Goal: Information Seeking & Learning: Learn about a topic

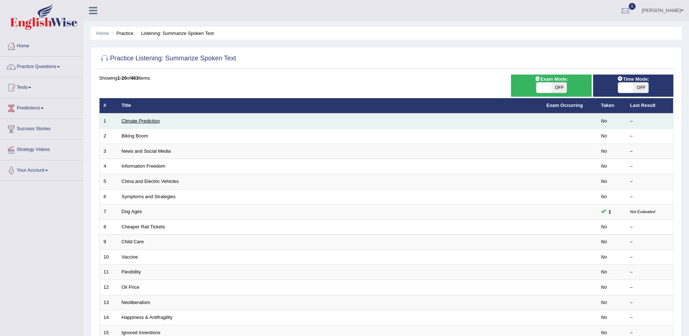
click at [133, 120] on link "Climate Prediction" at bounding box center [141, 120] width 38 height 5
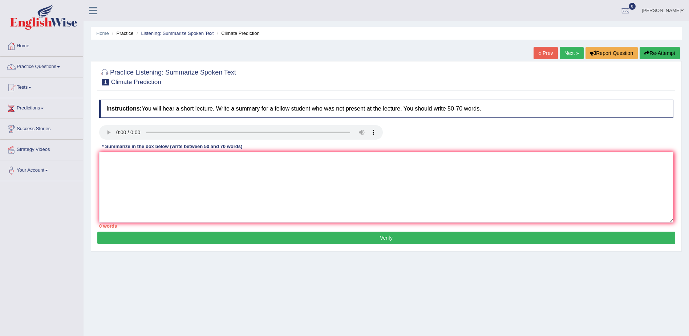
drag, startPoint x: 386, startPoint y: 226, endPoint x: 389, endPoint y: 228, distance: 3.9
click at [389, 228] on div "0 words" at bounding box center [386, 225] width 574 height 7
click at [390, 229] on div "0 words" at bounding box center [386, 225] width 574 height 7
click at [263, 185] on textarea at bounding box center [386, 187] width 574 height 70
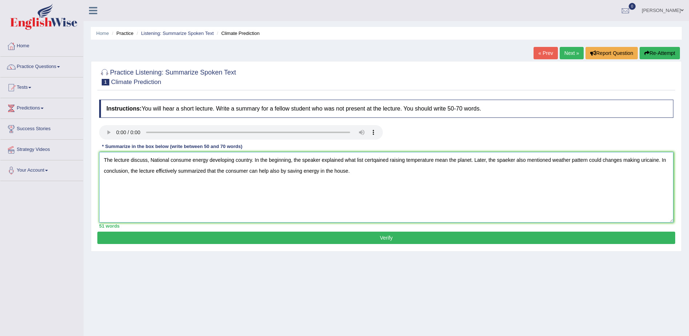
type textarea "The lecture discuss, National consume energy developing country. In the beginni…"
click at [386, 237] on button "Verify" at bounding box center [386, 237] width 578 height 12
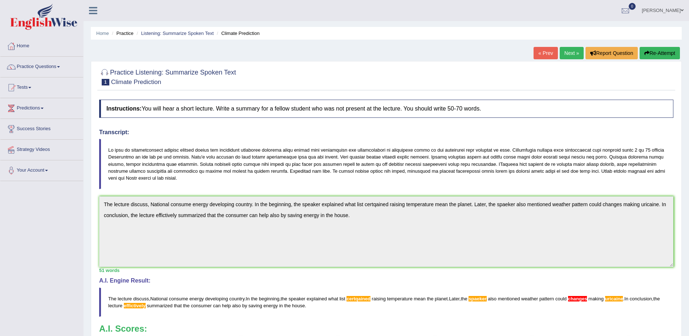
click at [564, 52] on link "Next »" at bounding box center [572, 53] width 24 height 12
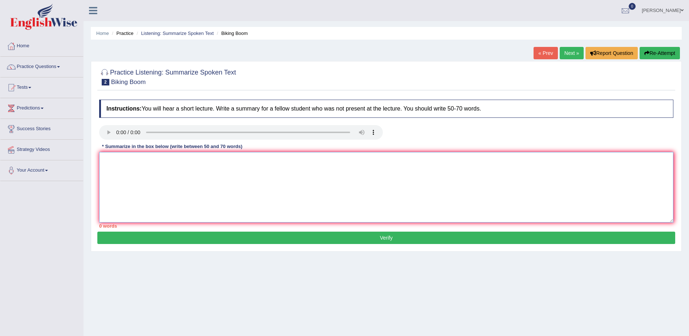
click at [201, 189] on textarea at bounding box center [386, 187] width 574 height 70
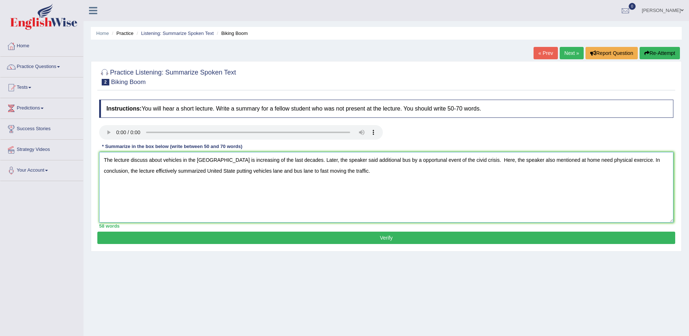
click at [453, 159] on textarea "The lecture discuss about vehicles in the United State is increasing of the las…" at bounding box center [386, 187] width 574 height 70
click at [454, 159] on textarea "The lecture discuss about vehicles in the United State is increasing of the las…" at bounding box center [386, 187] width 574 height 70
type textarea "The lecture discuss about vehicles in the United State is increasing of the las…"
click at [391, 239] on button "Verify" at bounding box center [386, 237] width 578 height 12
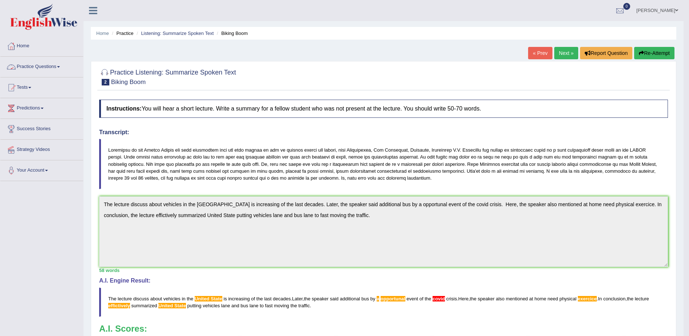
click at [60, 68] on link "Practice Questions" at bounding box center [41, 66] width 83 height 18
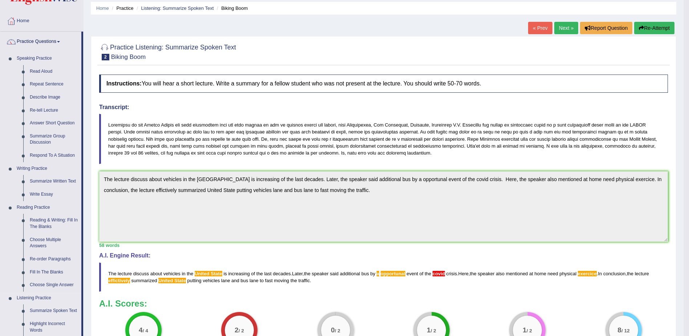
scroll to position [16, 0]
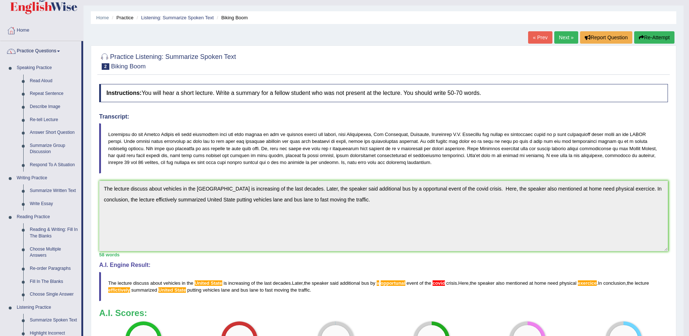
click at [23, 31] on link "Home" at bounding box center [41, 29] width 83 height 18
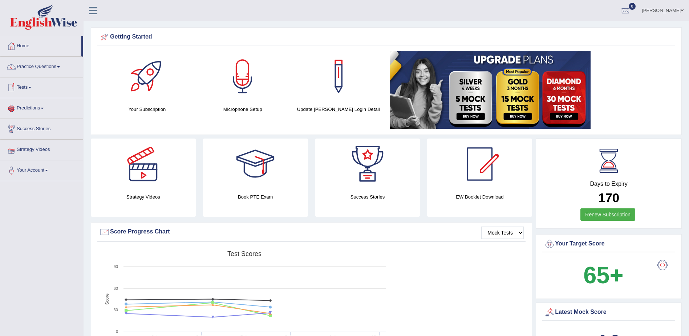
click at [33, 88] on link "Tests" at bounding box center [41, 86] width 83 height 18
click at [58, 104] on link "Take Practice Sectional Test" at bounding box center [47, 104] width 68 height 13
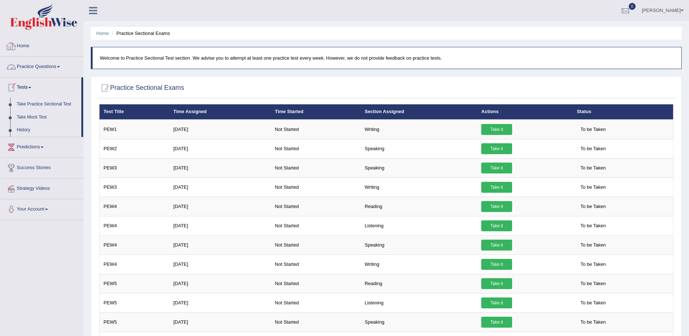
click at [25, 44] on link "Home" at bounding box center [41, 45] width 83 height 18
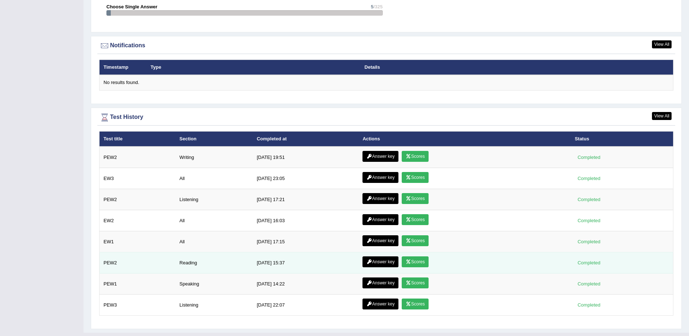
scroll to position [868, 0]
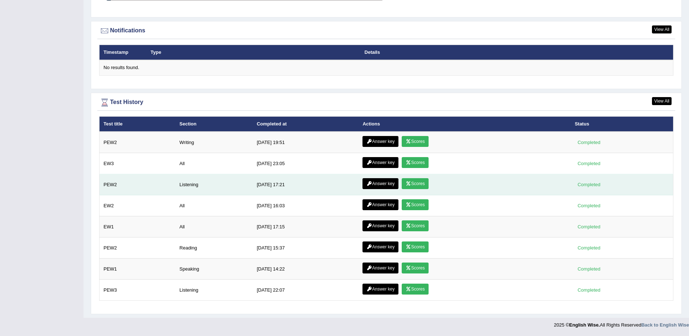
click at [371, 183] on link "Answer key" at bounding box center [380, 183] width 36 height 11
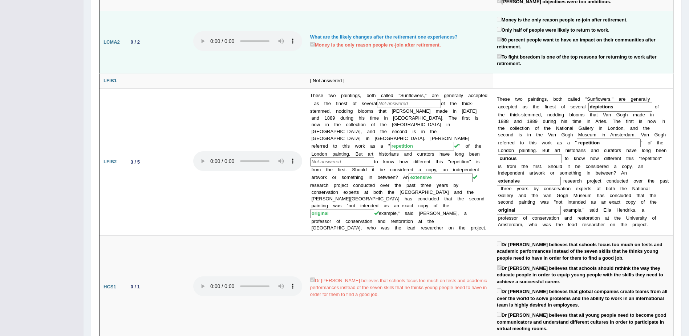
scroll to position [88, 0]
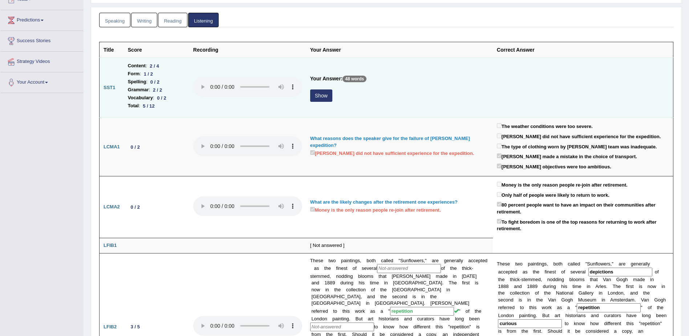
click at [324, 97] on button "Show" at bounding box center [321, 95] width 22 height 12
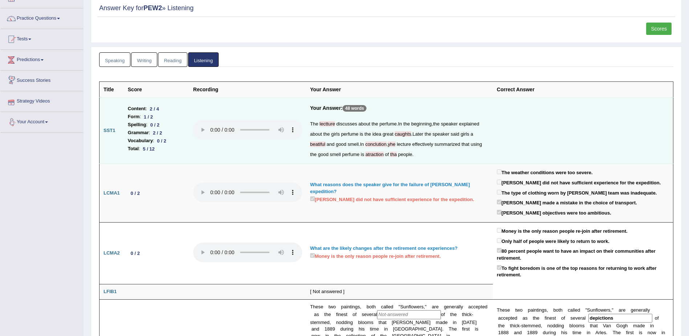
scroll to position [0, 0]
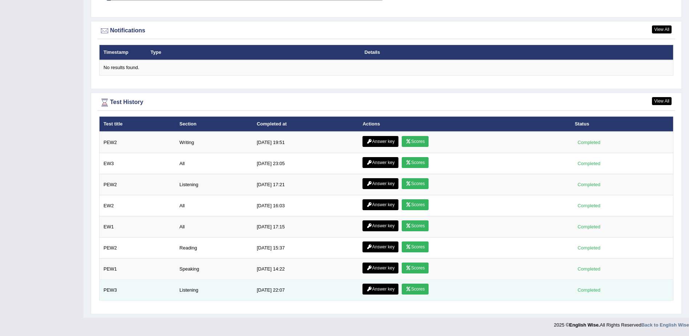
drag, startPoint x: 381, startPoint y: 288, endPoint x: 380, endPoint y: 283, distance: 5.6
click at [381, 288] on link "Answer key" at bounding box center [380, 288] width 36 height 11
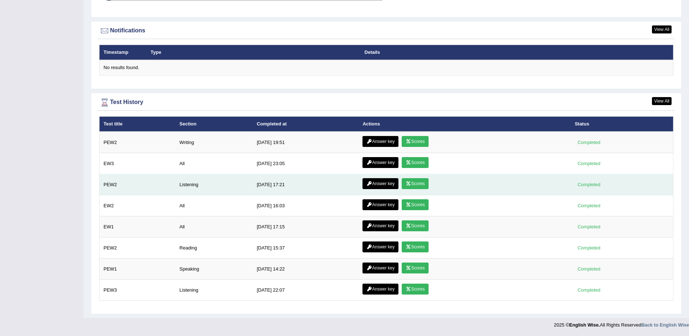
click at [375, 182] on link "Answer key" at bounding box center [380, 183] width 36 height 11
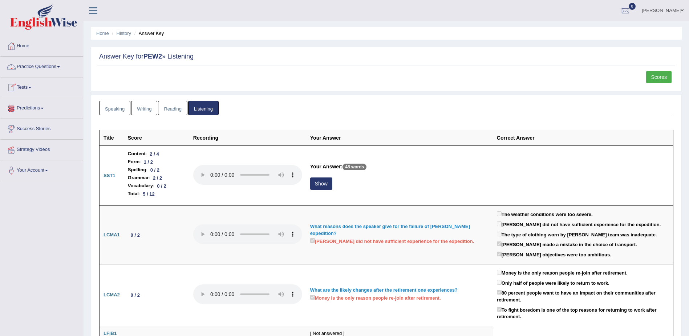
click at [60, 67] on span at bounding box center [58, 66] width 3 height 1
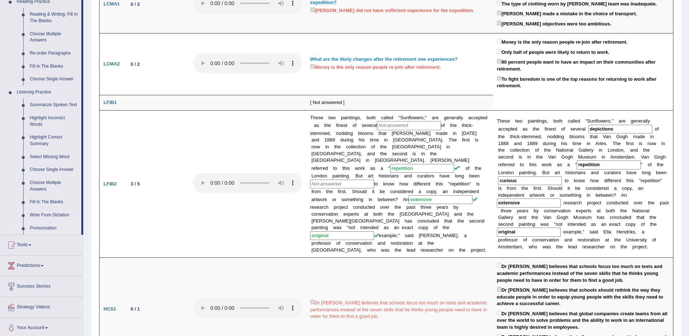
scroll to position [254, 0]
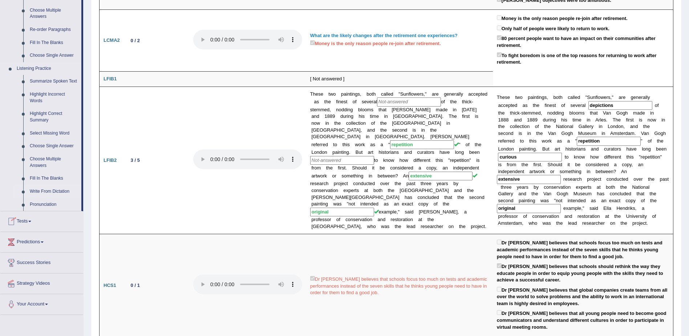
click at [49, 191] on link "Write From Dictation" at bounding box center [54, 191] width 55 height 13
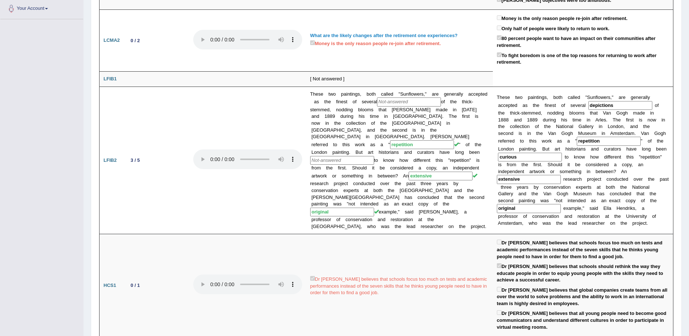
scroll to position [129, 0]
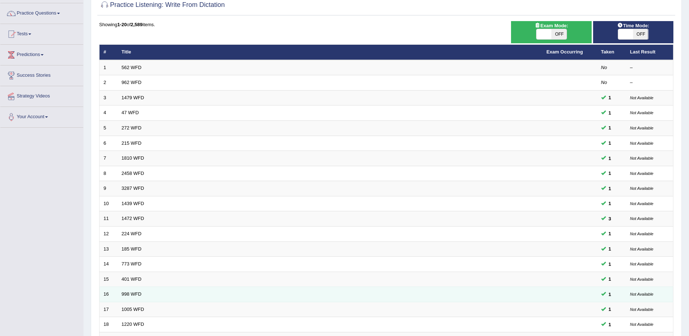
scroll to position [145, 0]
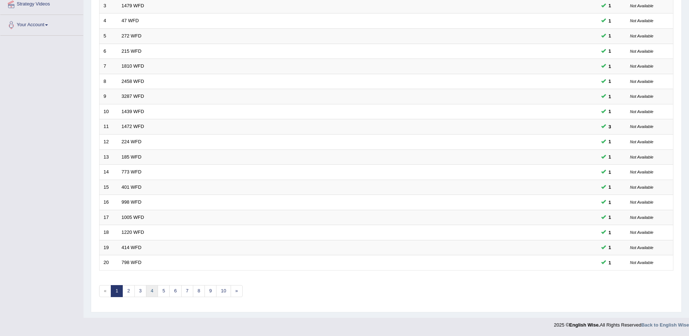
click at [151, 289] on link "4" at bounding box center [152, 291] width 12 height 12
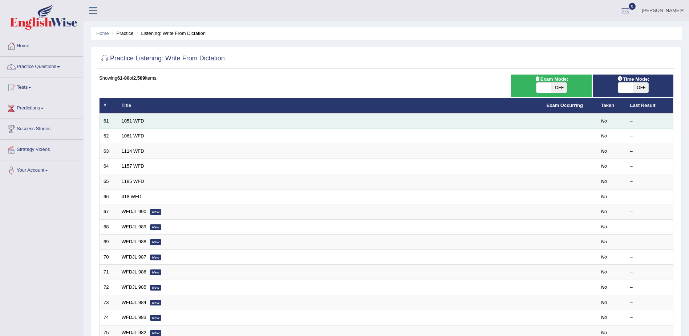
click at [134, 121] on link "1051 WFD" at bounding box center [133, 120] width 23 height 5
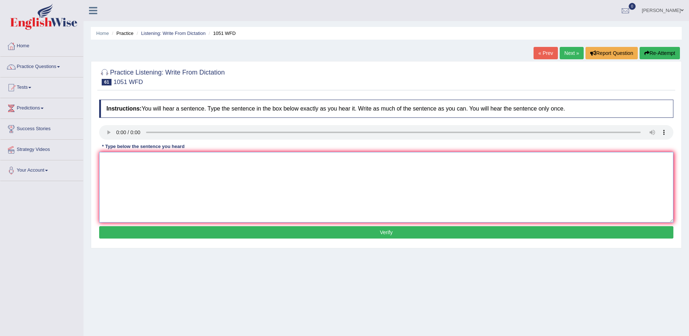
click at [365, 202] on textarea at bounding box center [386, 187] width 574 height 70
type textarea "Open days for the underground to campus visits."
click at [384, 232] on button "Verify" at bounding box center [386, 232] width 574 height 12
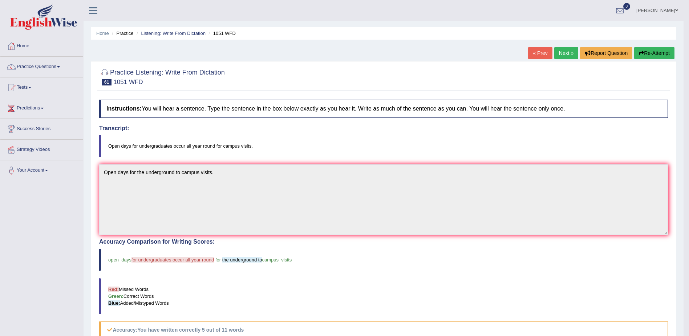
click at [557, 52] on link "Next »" at bounding box center [566, 53] width 24 height 12
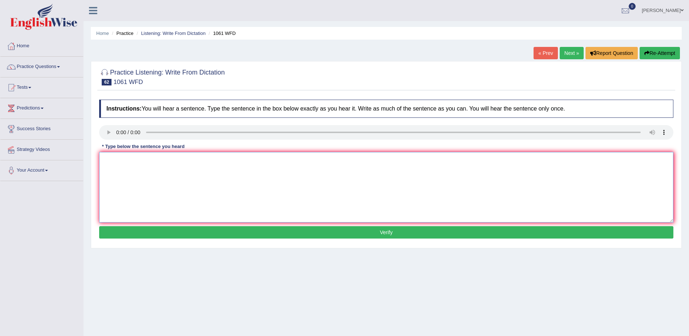
click at [330, 211] on textarea at bounding box center [386, 187] width 574 height 70
type textarea "It's argrue that students can learn collaboration rather than individuals."
click at [387, 232] on button "Verify" at bounding box center [386, 232] width 574 height 12
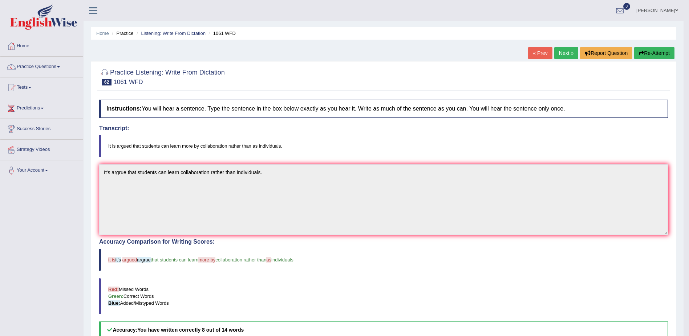
click at [563, 53] on link "Next »" at bounding box center [566, 53] width 24 height 12
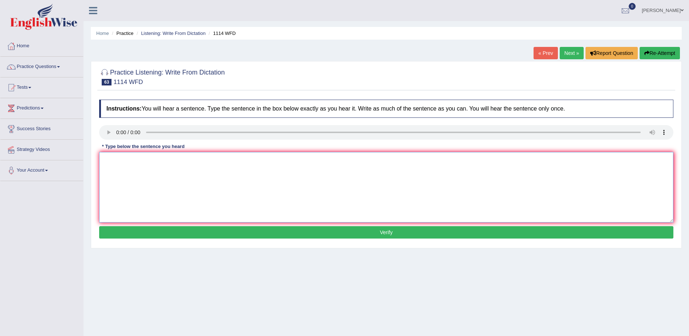
click at [120, 199] on textarea at bounding box center [386, 187] width 574 height 70
type textarea "Creativity is more important for under graduates."
click at [387, 234] on button "Verify" at bounding box center [386, 232] width 574 height 12
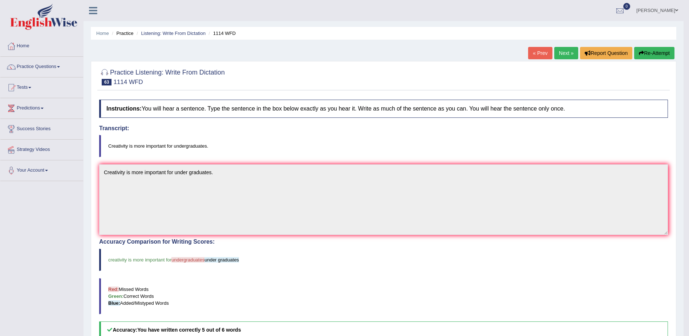
click at [560, 53] on link "Next »" at bounding box center [566, 53] width 24 height 12
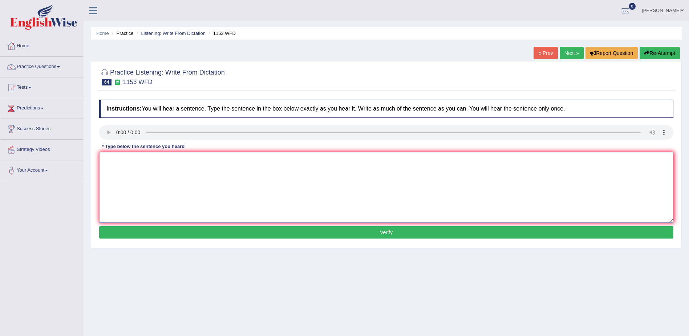
click at [138, 174] on textarea at bounding box center [386, 187] width 574 height 70
click at [156, 184] on textarea at bounding box center [386, 187] width 574 height 70
type textarea "Gold is a meadal in a natural states."
click at [382, 234] on button "Verify" at bounding box center [386, 232] width 574 height 12
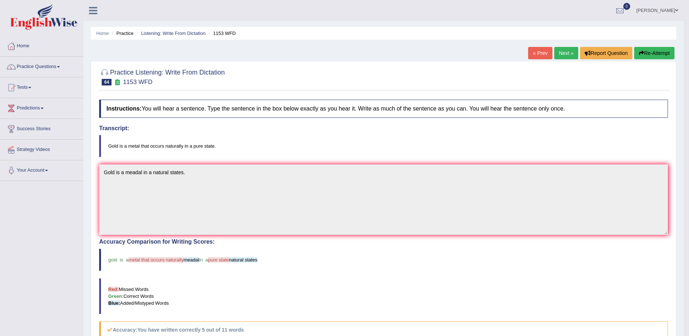
click at [61, 68] on link "Practice Questions" at bounding box center [41, 66] width 83 height 18
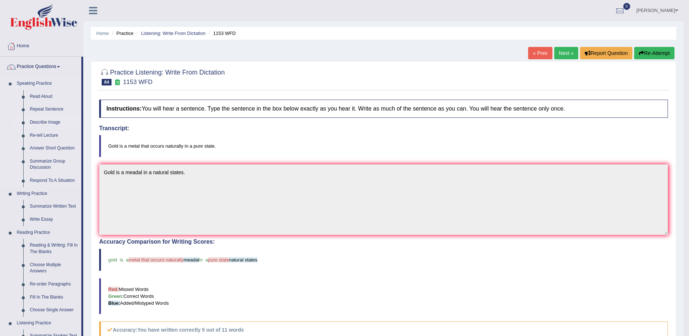
click at [41, 122] on link "Describe Image" at bounding box center [54, 122] width 55 height 13
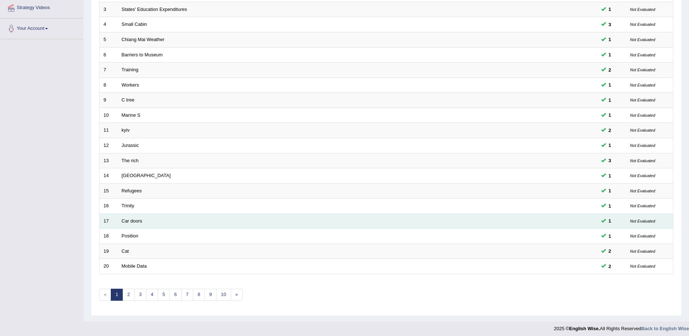
scroll to position [145, 0]
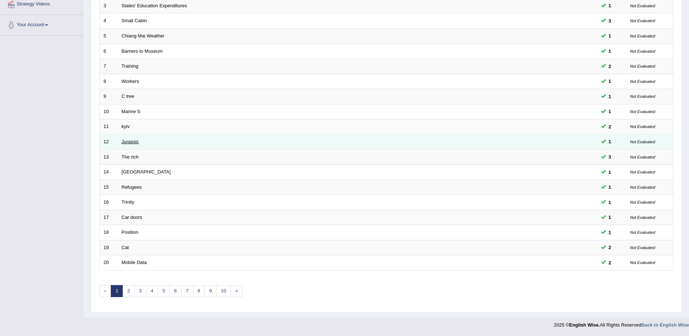
click at [133, 141] on link "Jurassic" at bounding box center [130, 141] width 17 height 5
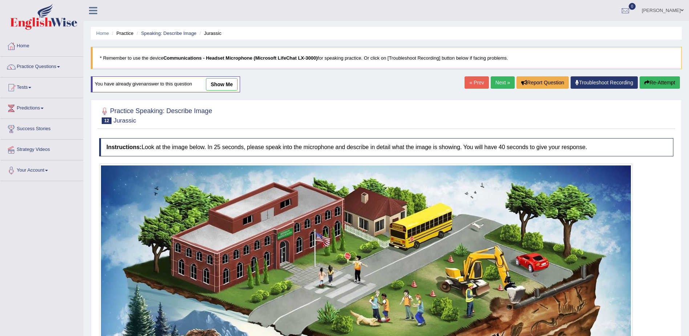
click at [219, 86] on link "show me" at bounding box center [222, 84] width 32 height 12
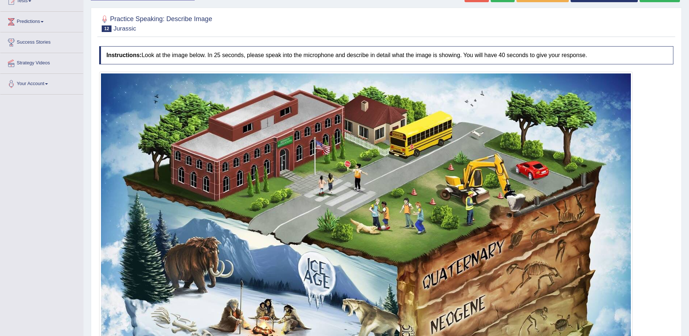
scroll to position [36, 0]
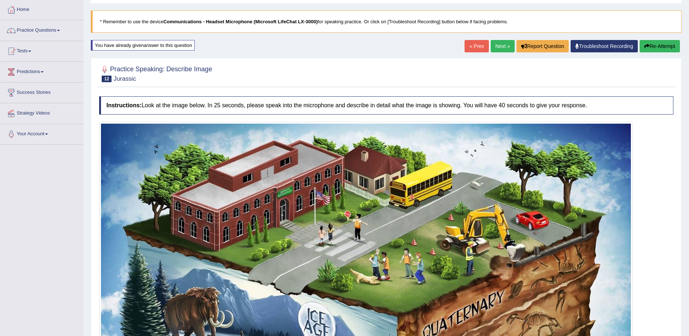
click at [499, 46] on link "Next »" at bounding box center [503, 46] width 24 height 12
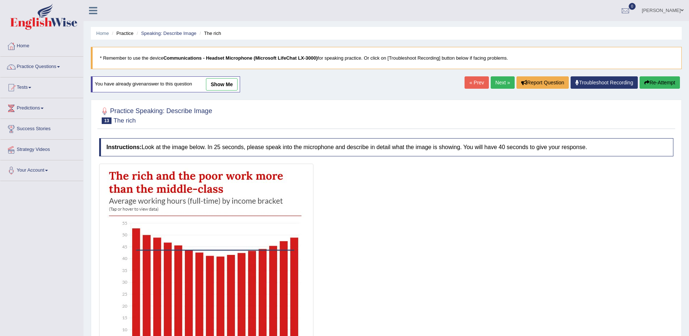
click at [214, 83] on link "show me" at bounding box center [222, 84] width 32 height 12
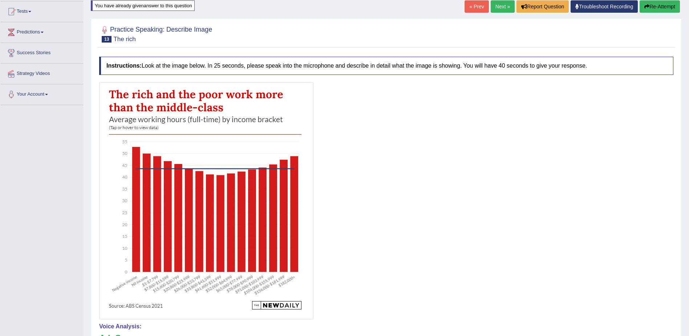
scroll to position [73, 0]
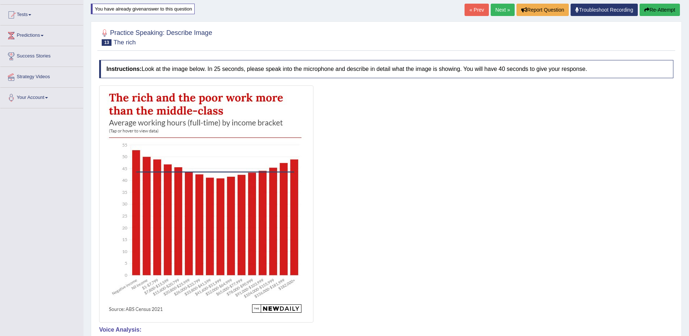
click at [496, 11] on link "Next »" at bounding box center [503, 10] width 24 height 12
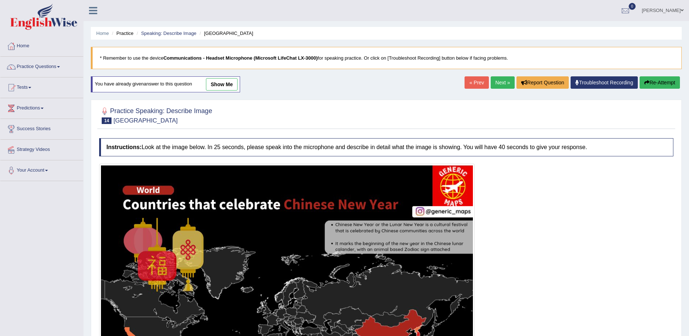
click at [499, 80] on link "Next »" at bounding box center [503, 82] width 24 height 12
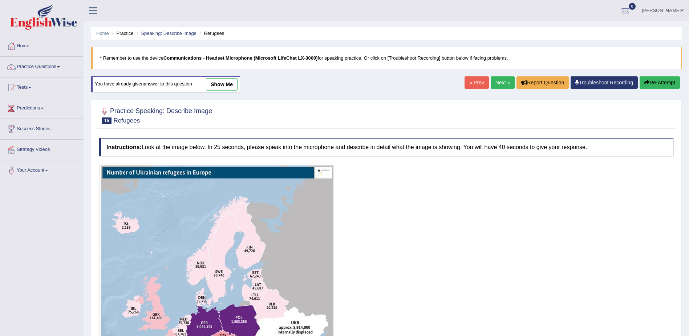
click at [223, 85] on link "show me" at bounding box center [222, 84] width 32 height 12
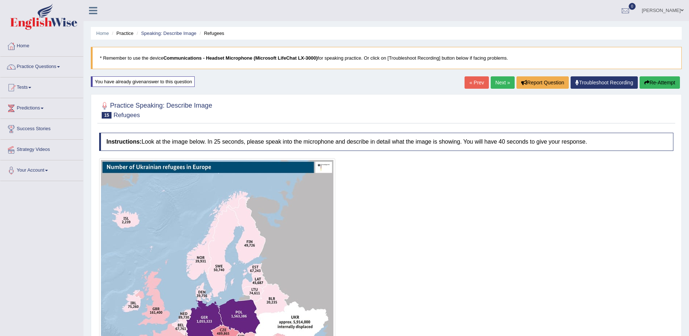
click at [653, 83] on button "Re-Attempt" at bounding box center [660, 82] width 40 height 12
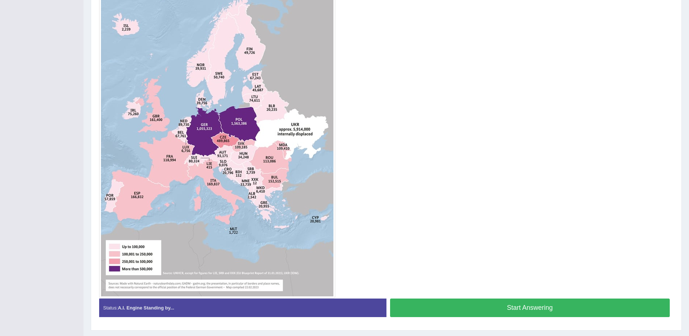
scroll to position [216, 0]
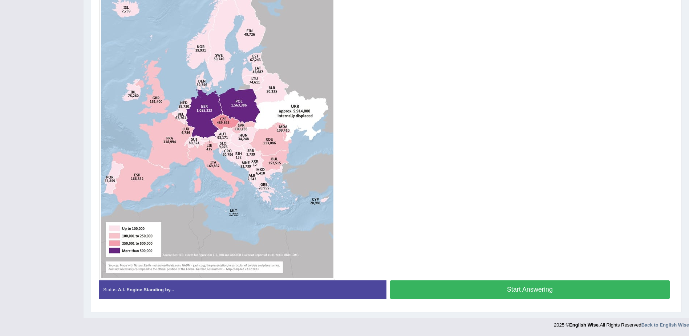
click at [523, 291] on button "Start Answering" at bounding box center [530, 289] width 280 height 19
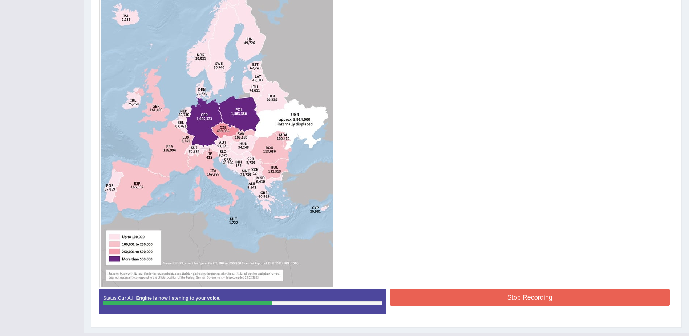
scroll to position [211, 0]
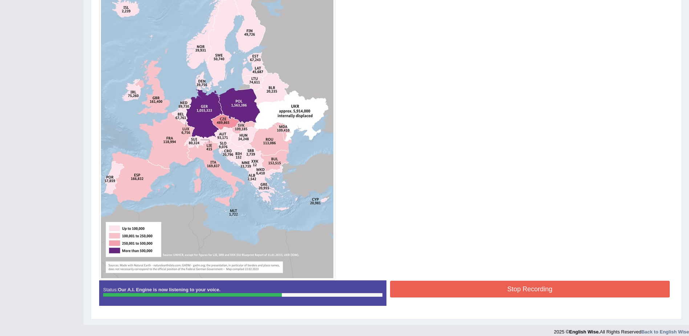
click at [507, 290] on button "Stop Recording" at bounding box center [530, 288] width 280 height 17
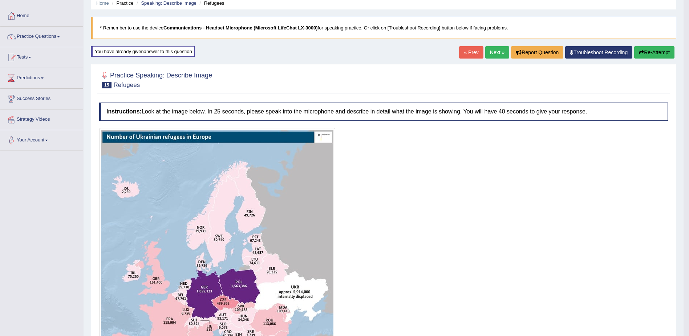
scroll to position [1, 0]
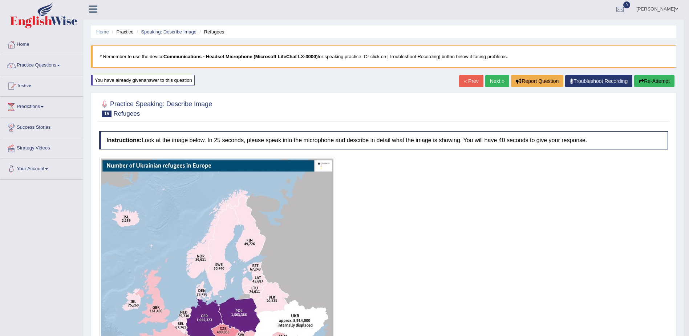
click at [648, 78] on button "Re-Attempt" at bounding box center [654, 81] width 40 height 12
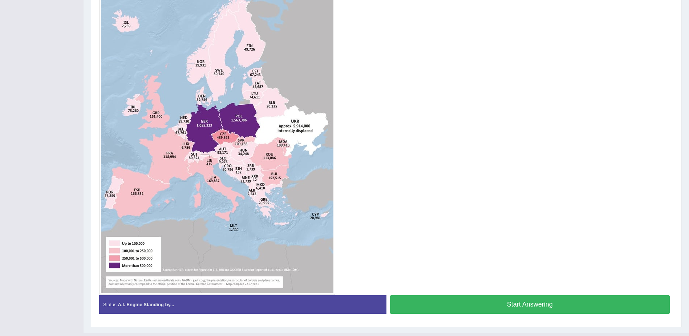
scroll to position [216, 0]
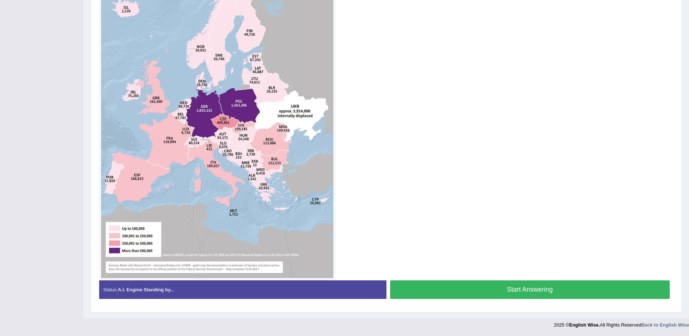
click at [516, 290] on button "Start Answering" at bounding box center [530, 289] width 280 height 19
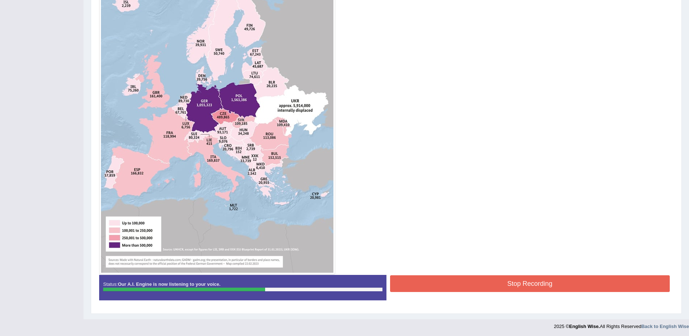
scroll to position [218, 0]
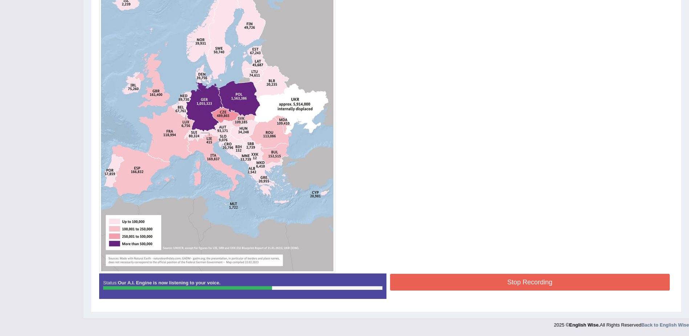
click at [499, 281] on button "Stop Recording" at bounding box center [530, 281] width 280 height 17
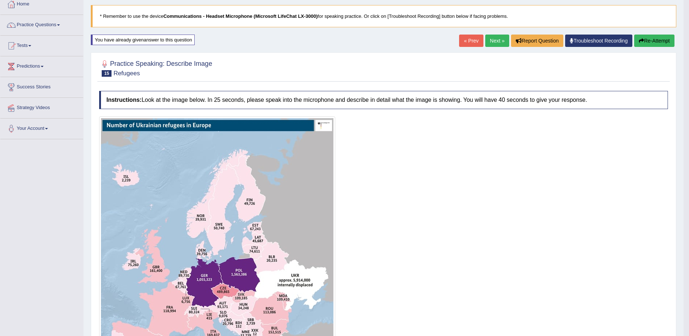
scroll to position [0, 0]
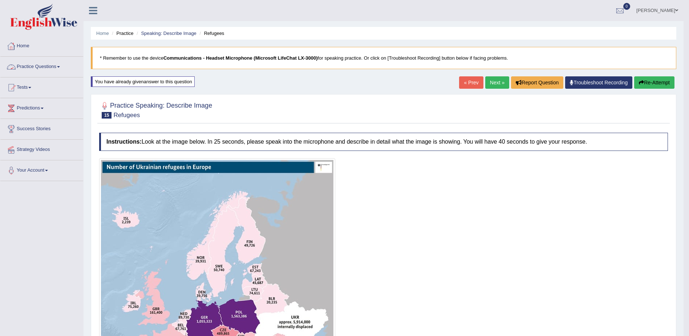
click at [60, 67] on span at bounding box center [58, 66] width 3 height 1
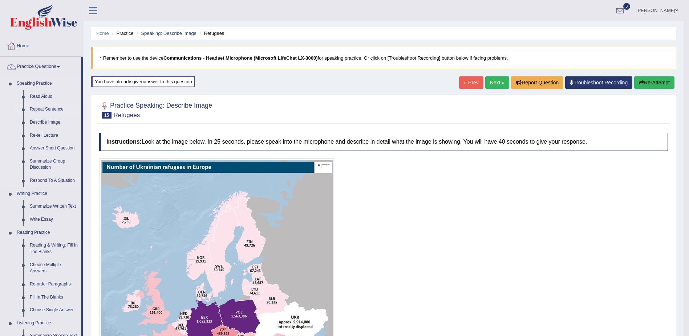
click at [40, 110] on link "Repeat Sentence" at bounding box center [54, 109] width 55 height 13
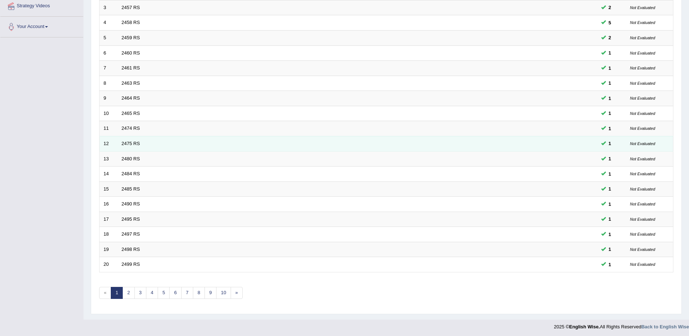
scroll to position [145, 0]
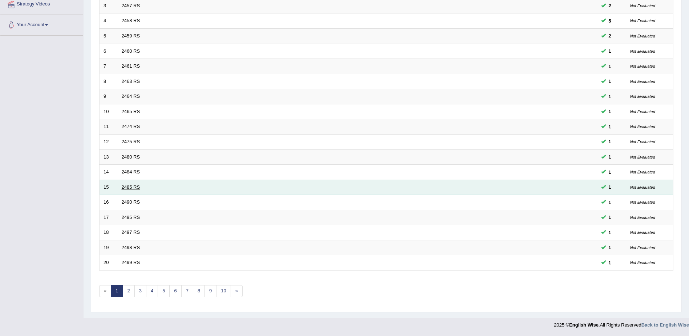
click at [129, 189] on link "2485 RS" at bounding box center [131, 186] width 19 height 5
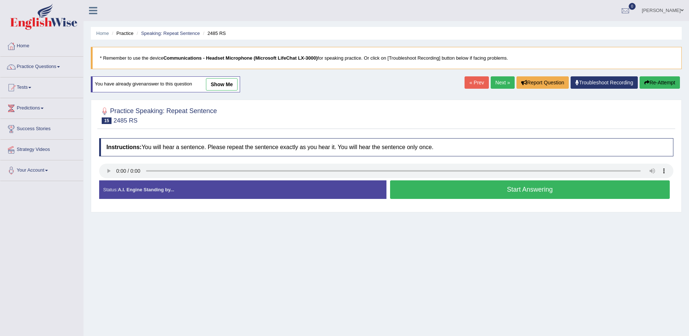
click at [507, 189] on button "Start Answering" at bounding box center [530, 189] width 280 height 19
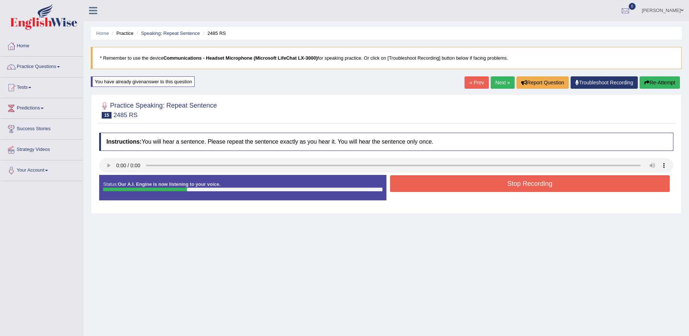
click at [510, 181] on button "Stop Recording" at bounding box center [530, 183] width 280 height 17
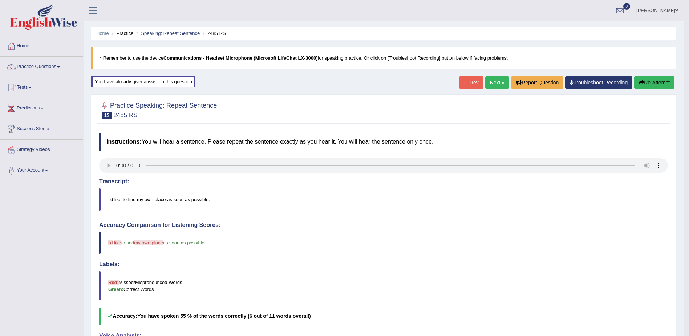
click at [492, 82] on link "Next »" at bounding box center [497, 82] width 24 height 12
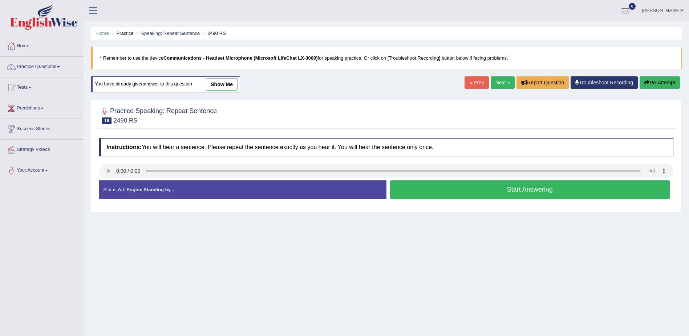
click at [545, 192] on button "Start Answering" at bounding box center [530, 189] width 280 height 19
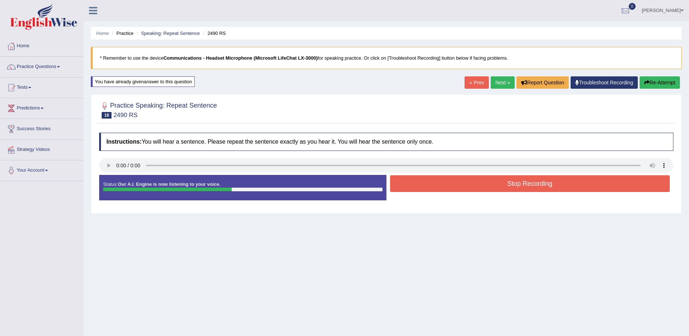
click at [544, 185] on button "Stop Recording" at bounding box center [530, 183] width 280 height 17
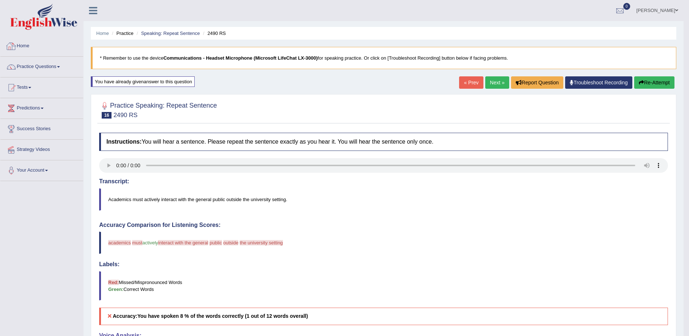
click at [23, 46] on link "Home" at bounding box center [41, 45] width 83 height 18
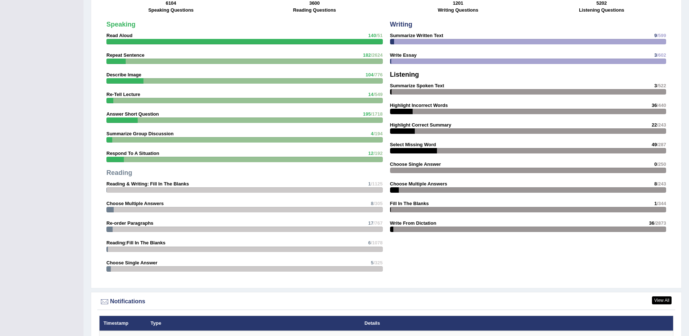
scroll to position [617, 0]
